Goal: Information Seeking & Learning: Compare options

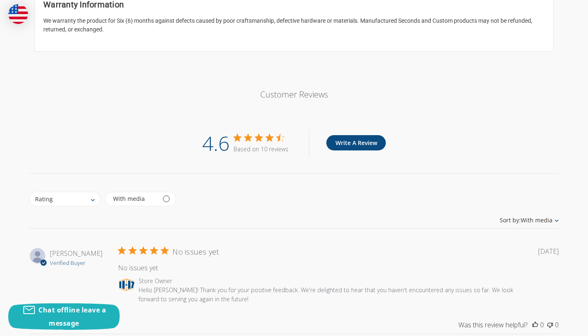
scroll to position [1007, 0]
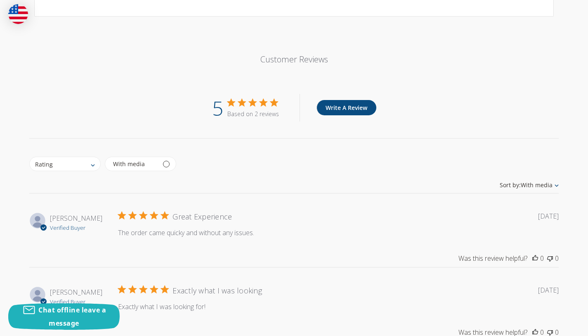
scroll to position [1007, 0]
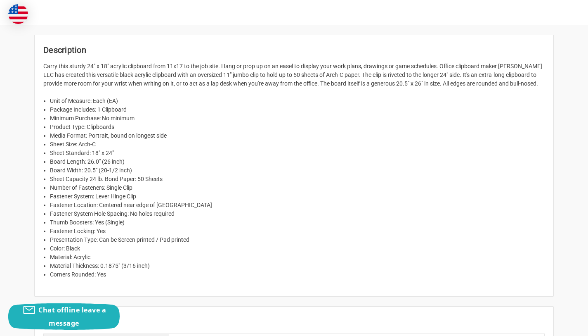
scroll to position [671, 0]
